Goal: Information Seeking & Learning: Learn about a topic

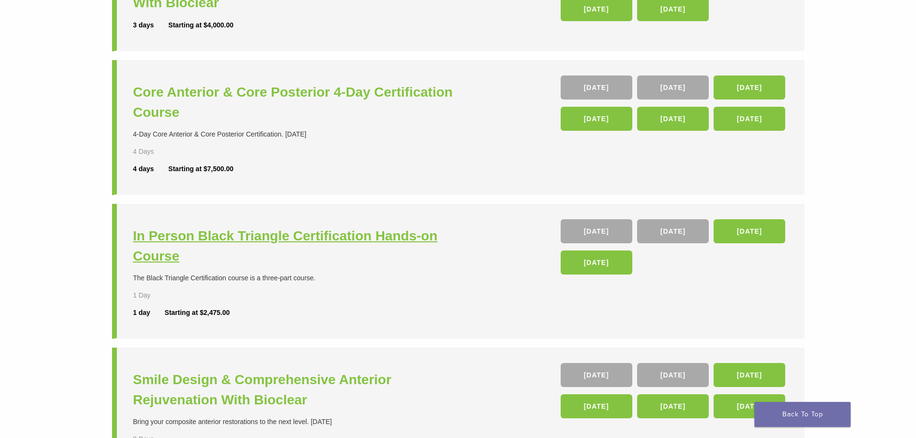
scroll to position [144, 0]
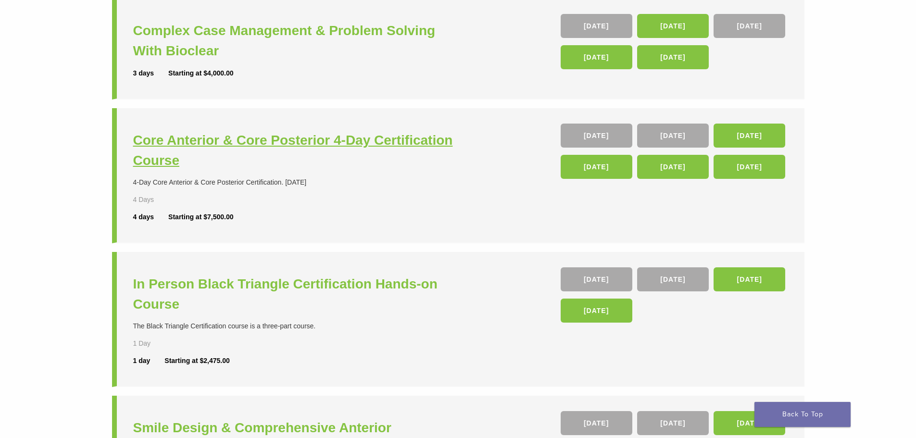
click at [173, 152] on h3 "Core Anterior & Core Posterior 4-Day Certification Course" at bounding box center [296, 150] width 327 height 40
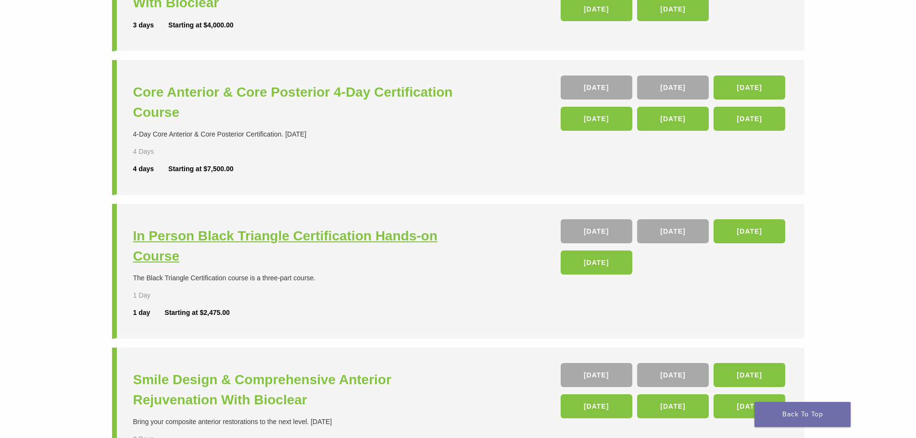
click at [161, 240] on h3 "In Person Black Triangle Certification Hands-on Course" at bounding box center [296, 246] width 327 height 40
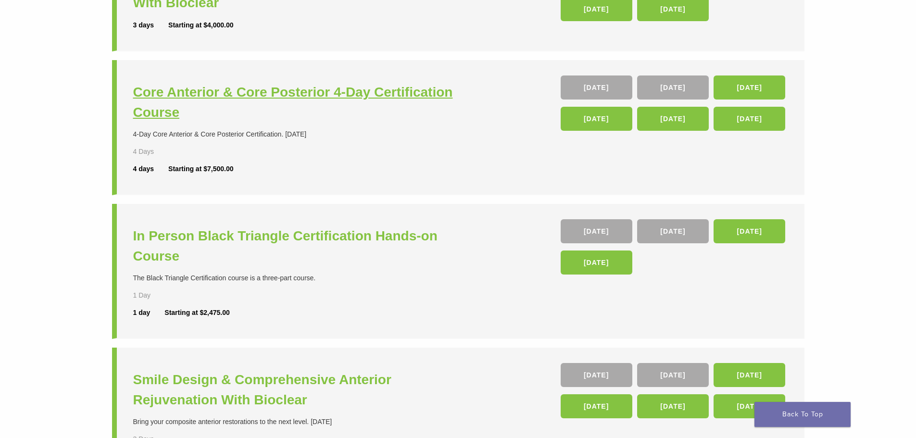
click at [323, 98] on h3 "Core Anterior & Core Posterior 4-Day Certification Course" at bounding box center [296, 102] width 327 height 40
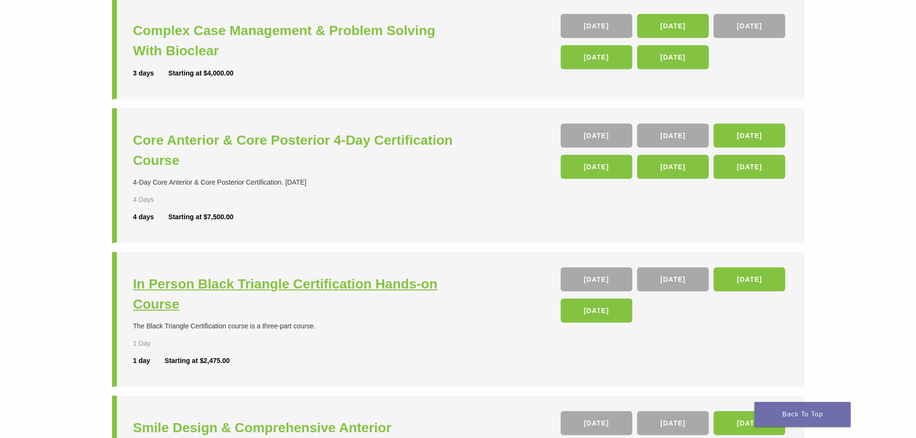
scroll to position [289, 0]
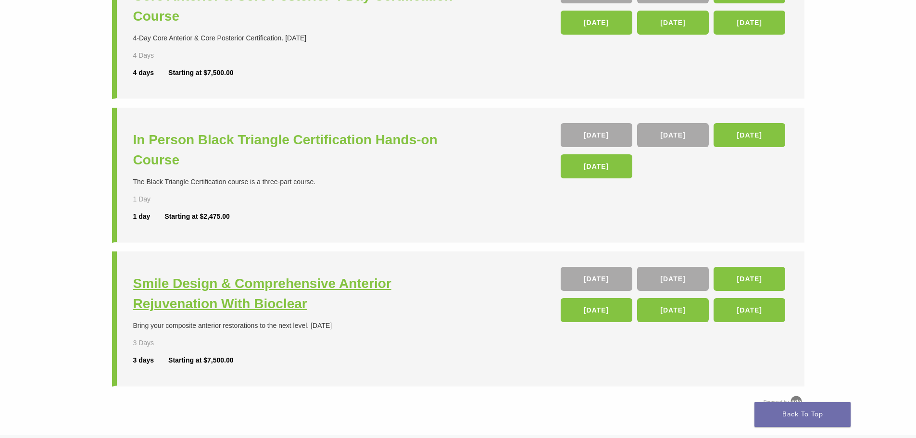
click at [197, 307] on h3 "Smile Design & Comprehensive Anterior Rejuvenation With Bioclear" at bounding box center [296, 294] width 327 height 40
